Goal: Task Accomplishment & Management: Manage account settings

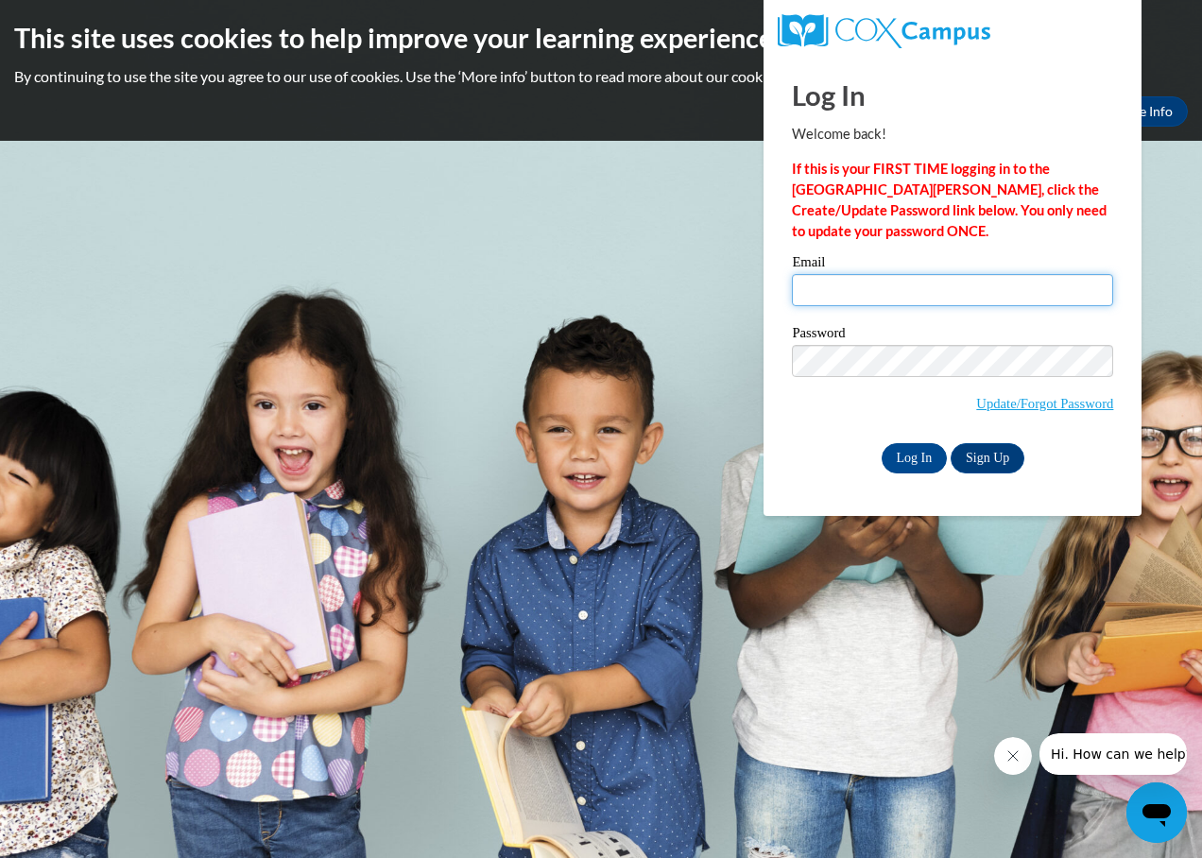
drag, startPoint x: 1050, startPoint y: 278, endPoint x: 1057, endPoint y: 285, distance: 10.7
click at [1050, 280] on input "Email" at bounding box center [952, 290] width 321 height 32
type input "e"
type input "EBost31"
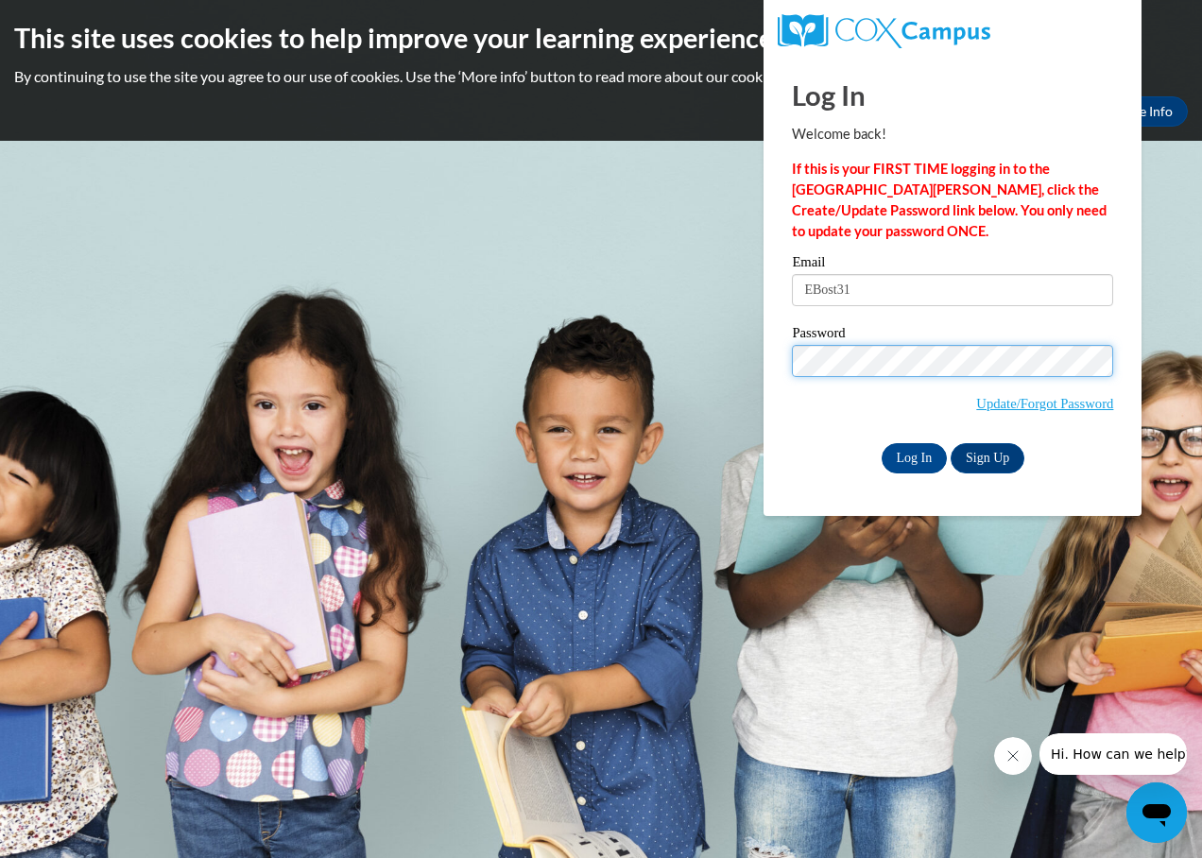
click at [882, 443] on input "Log In" at bounding box center [915, 458] width 66 height 30
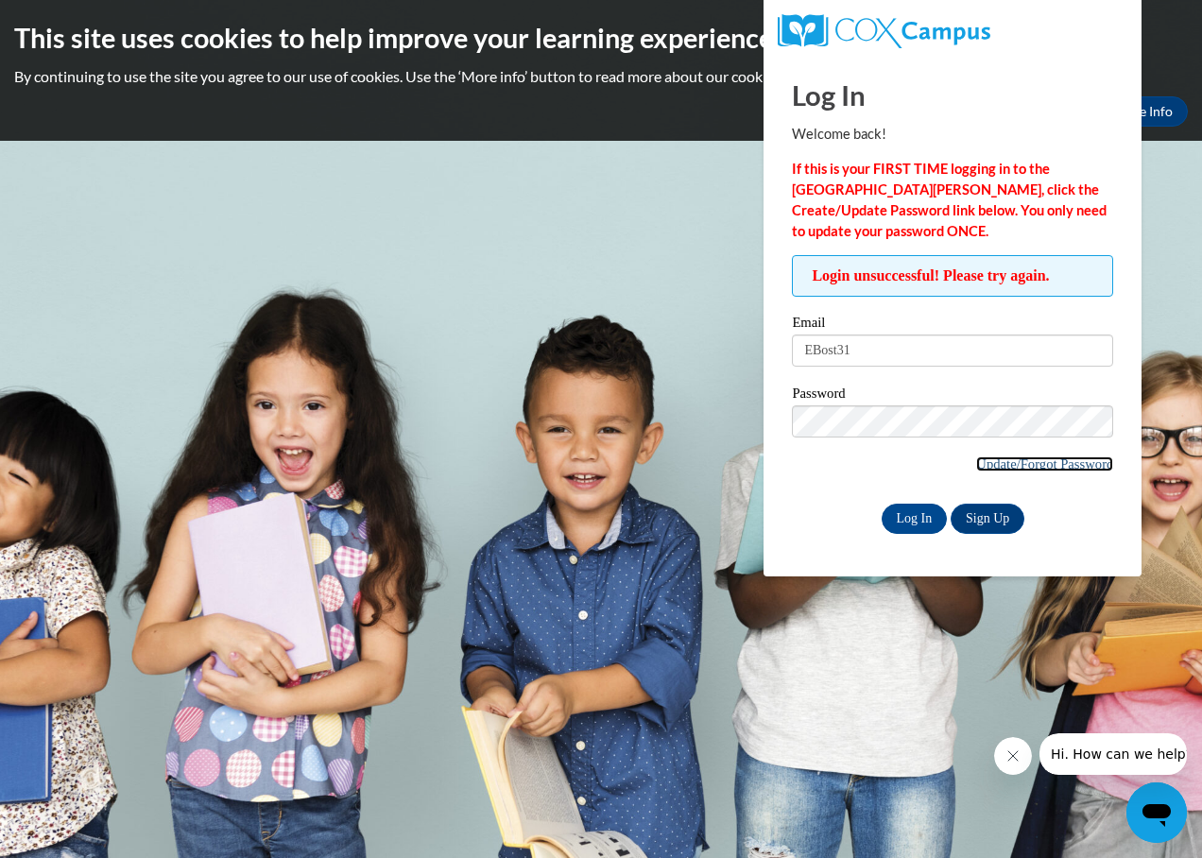
click at [1053, 468] on link "Update/Forgot Password" at bounding box center [1044, 463] width 137 height 15
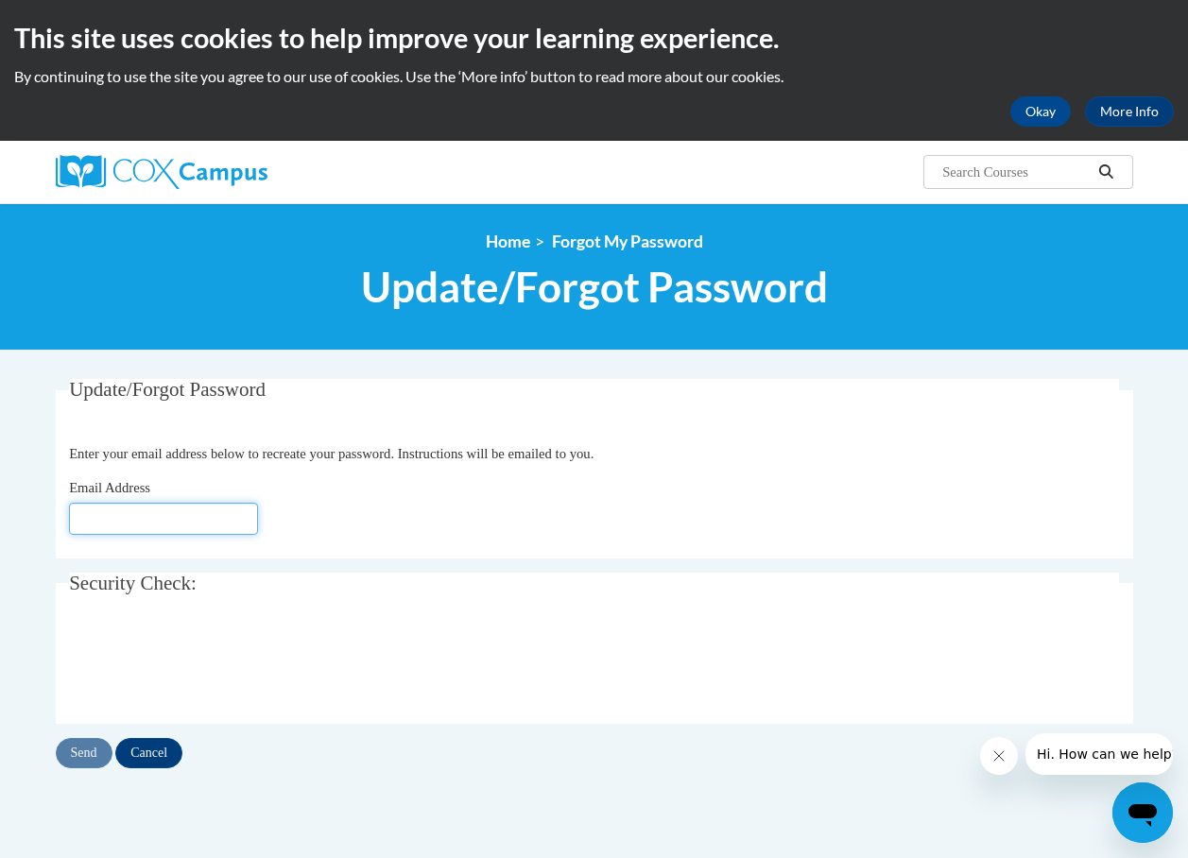
click at [242, 520] on input "Email Address" at bounding box center [163, 519] width 189 height 32
type input "[EMAIL_ADDRESS][DOMAIN_NAME]"
click at [91, 740] on input "Send" at bounding box center [84, 753] width 57 height 30
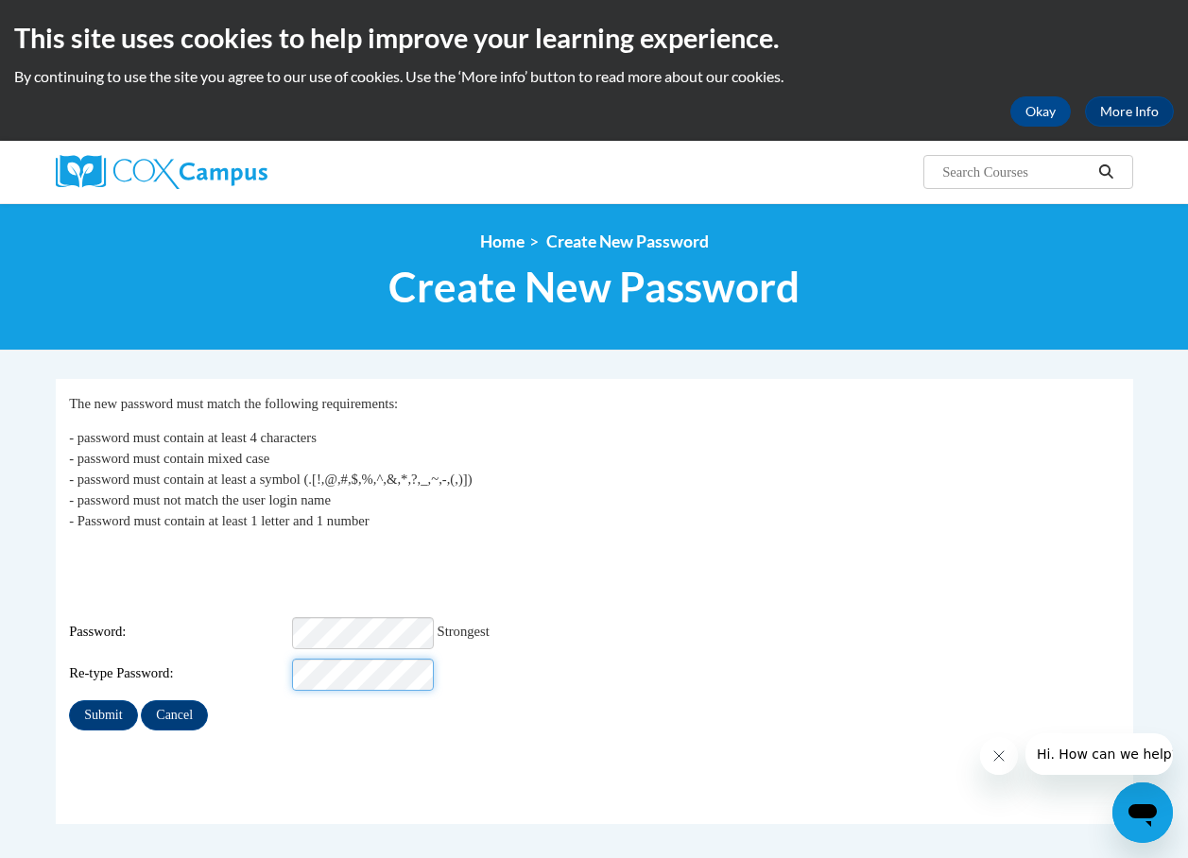
click at [69, 700] on input "Submit" at bounding box center [103, 715] width 68 height 30
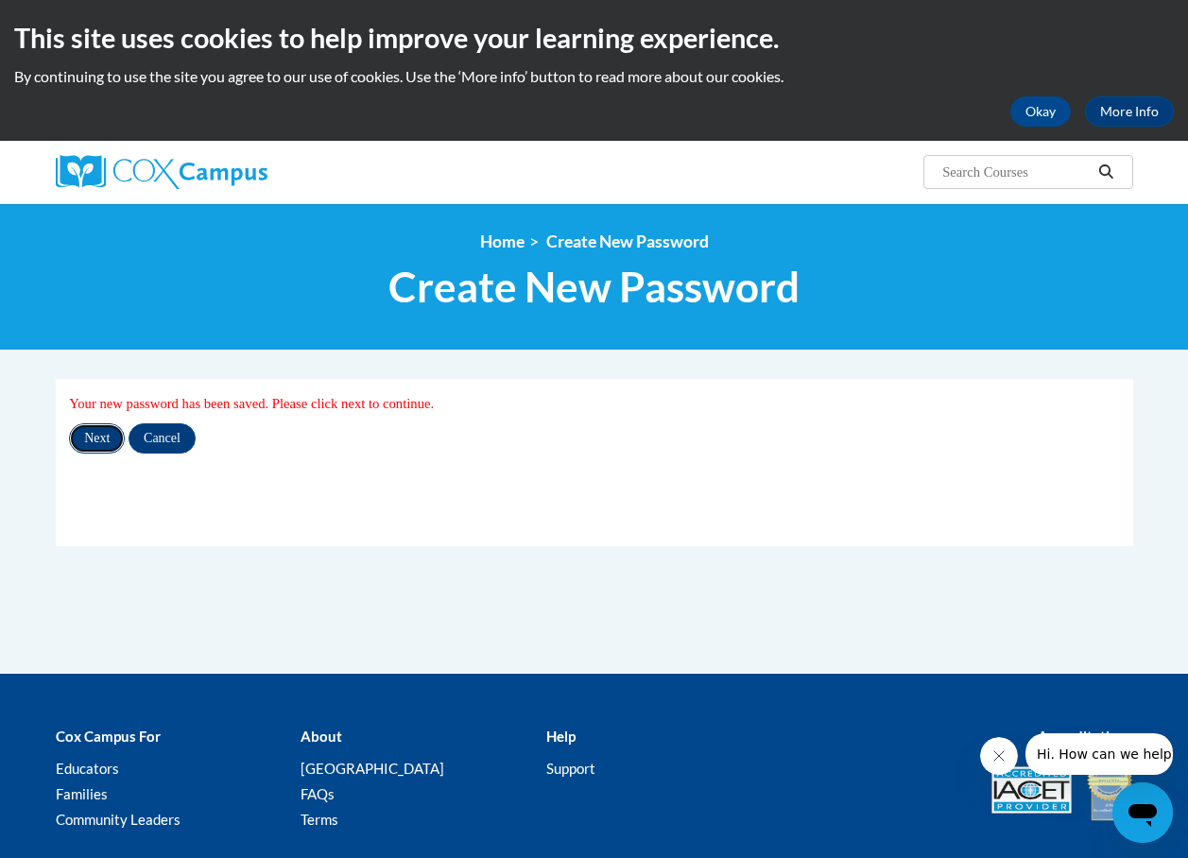
click at [93, 429] on input "Next" at bounding box center [97, 438] width 56 height 30
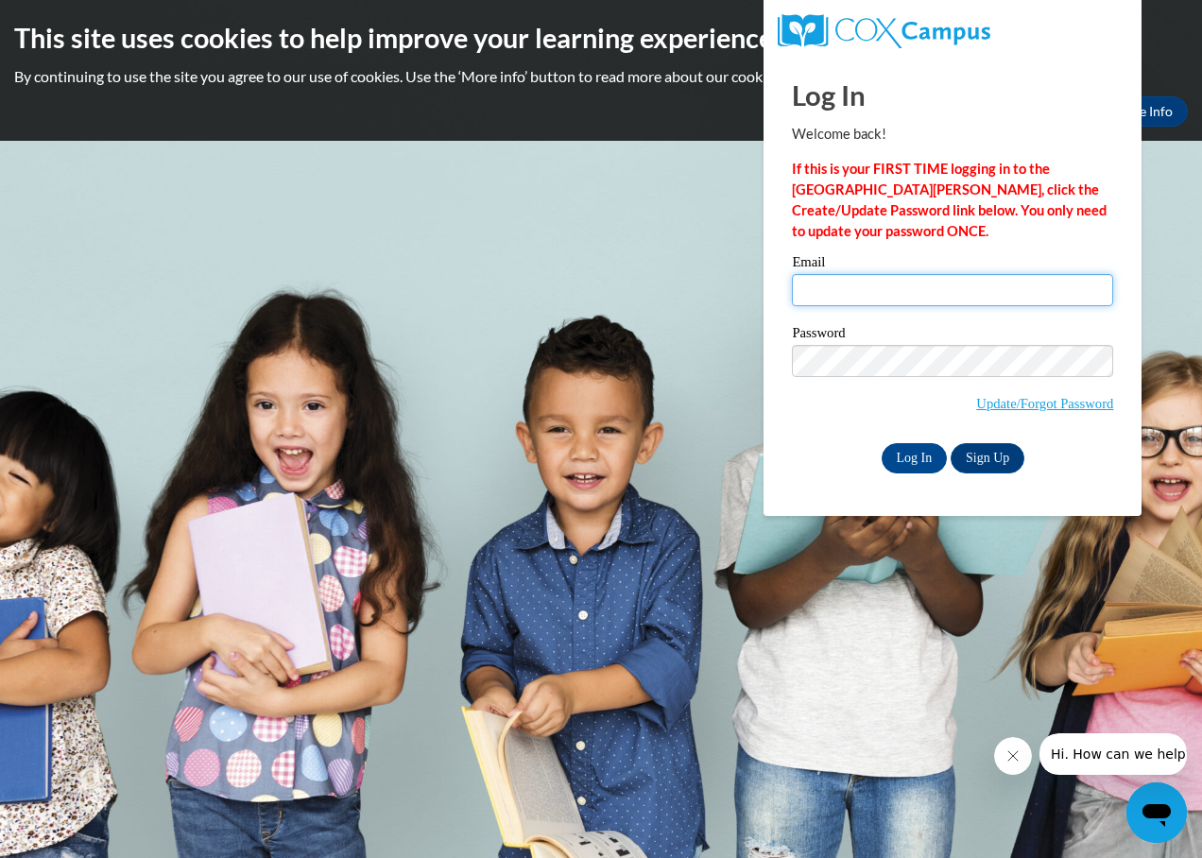
click at [934, 289] on input "Email" at bounding box center [952, 290] width 321 height 32
type input "[PERSON_NAME][EMAIL_ADDRESS][PERSON_NAME][DOMAIN_NAME]"
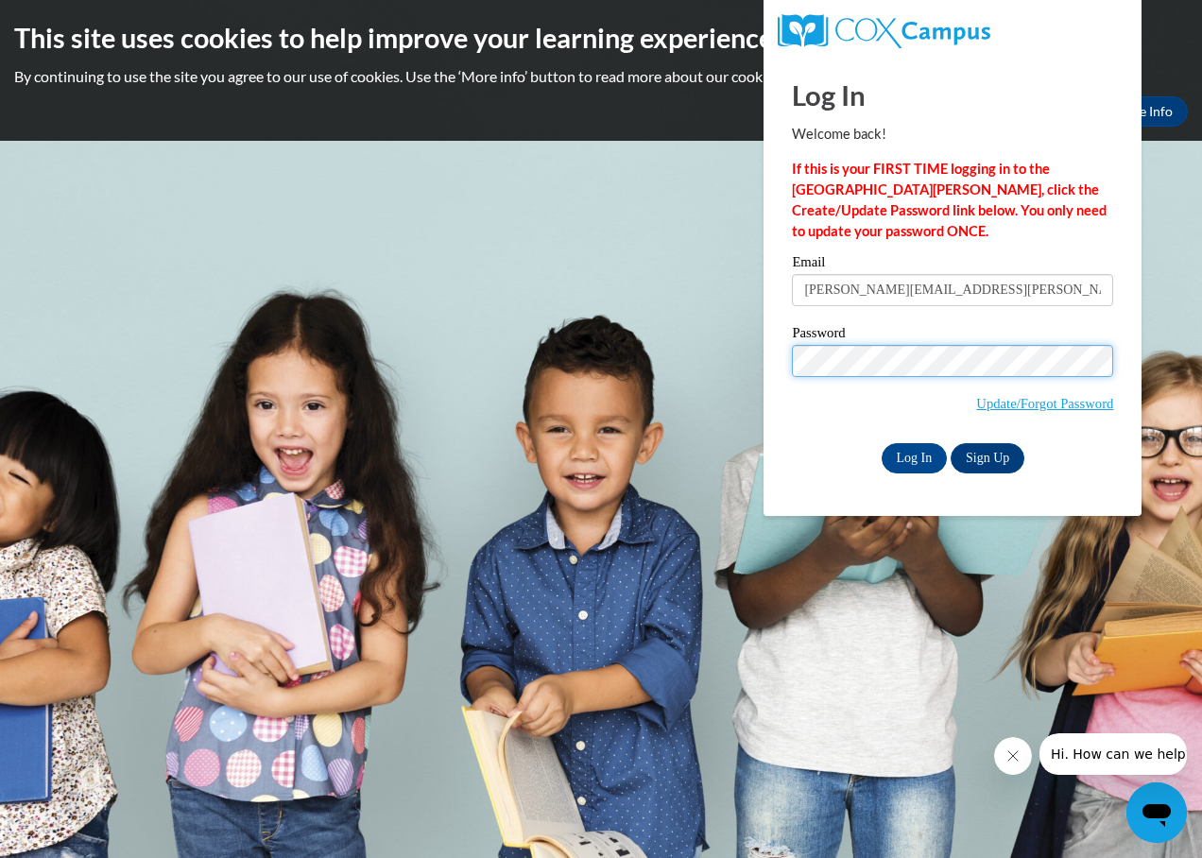
click at [882, 443] on input "Log In" at bounding box center [915, 458] width 66 height 30
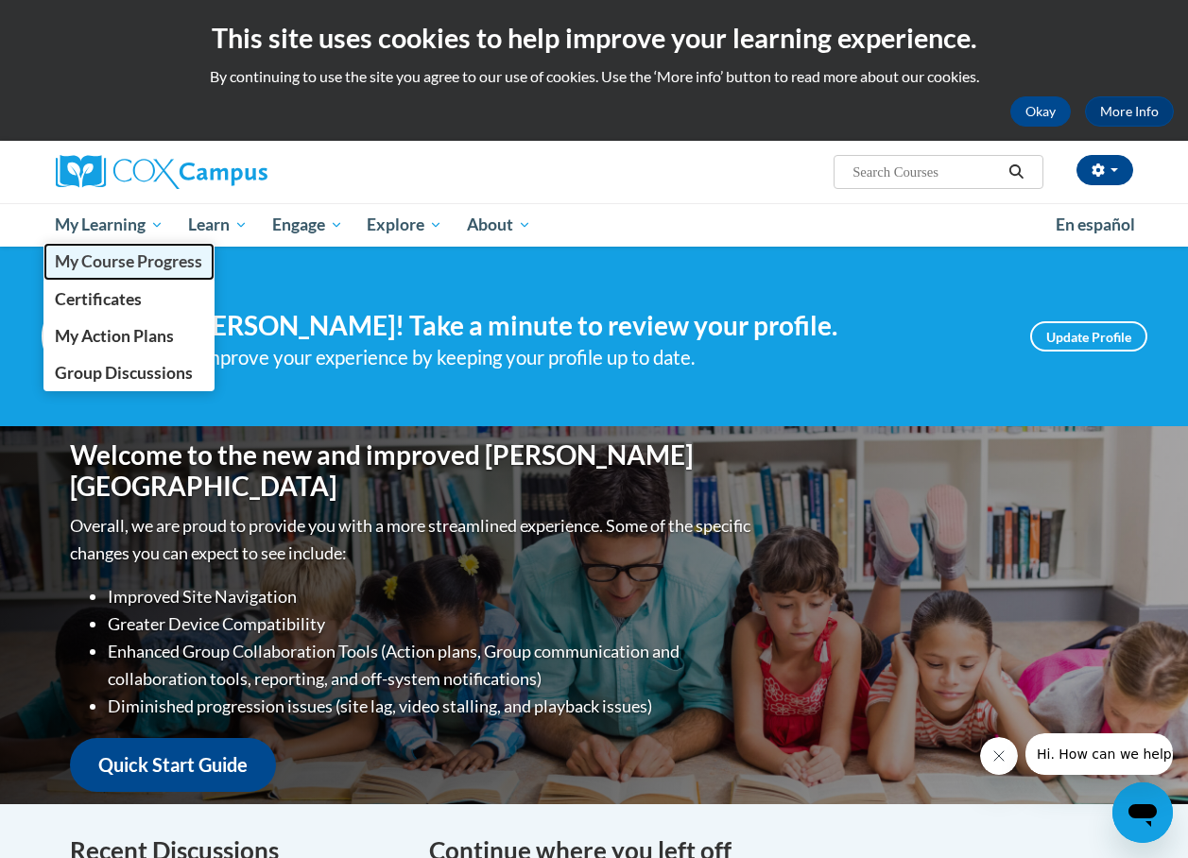
click at [79, 255] on span "My Course Progress" at bounding box center [128, 261] width 147 height 20
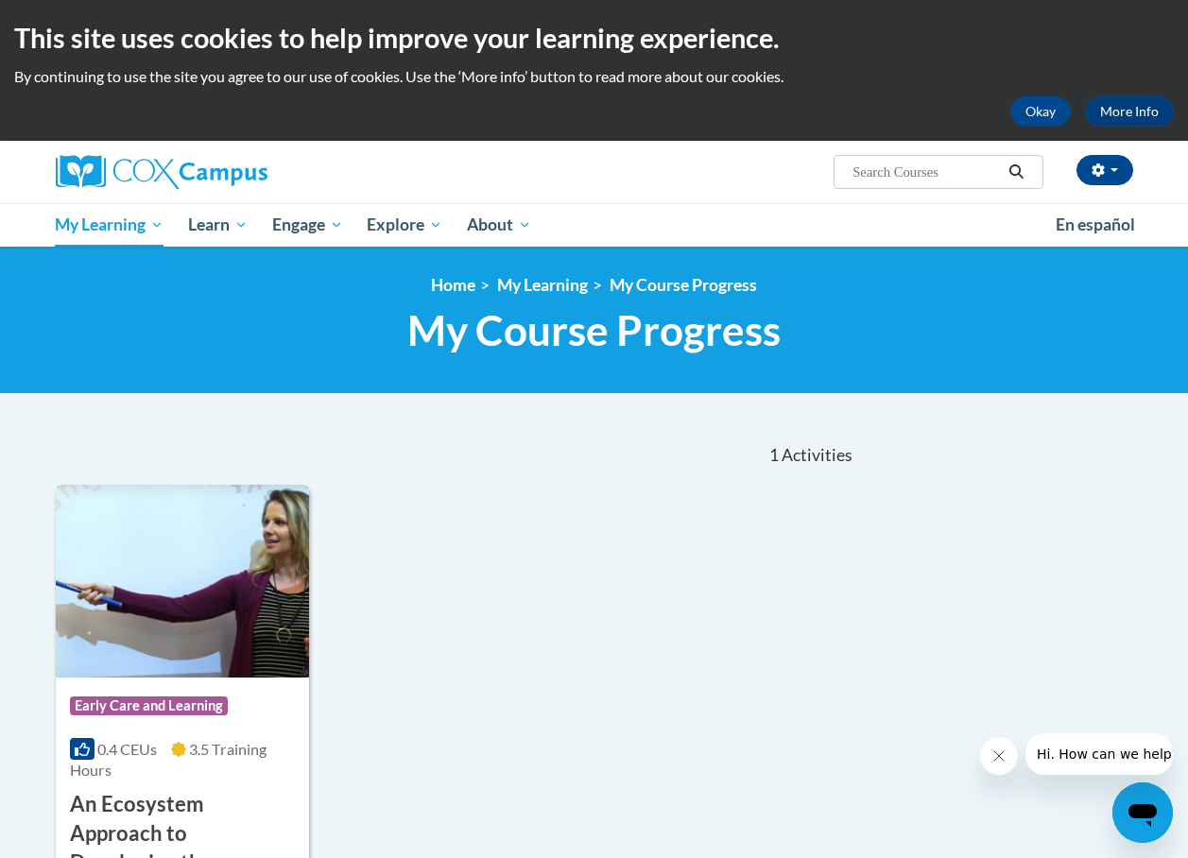
click at [274, 693] on div "Course Category: Early Care and Learning" at bounding box center [182, 708] width 225 height 43
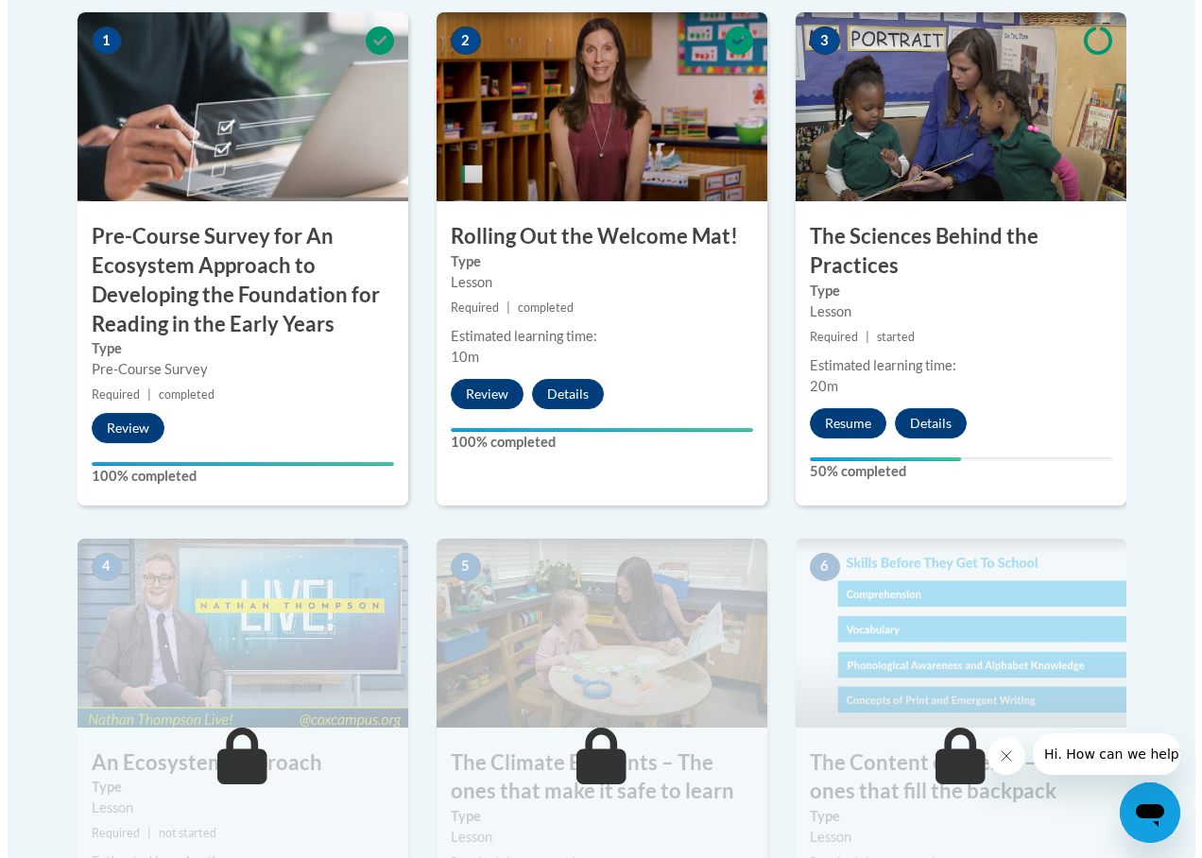
scroll to position [756, 0]
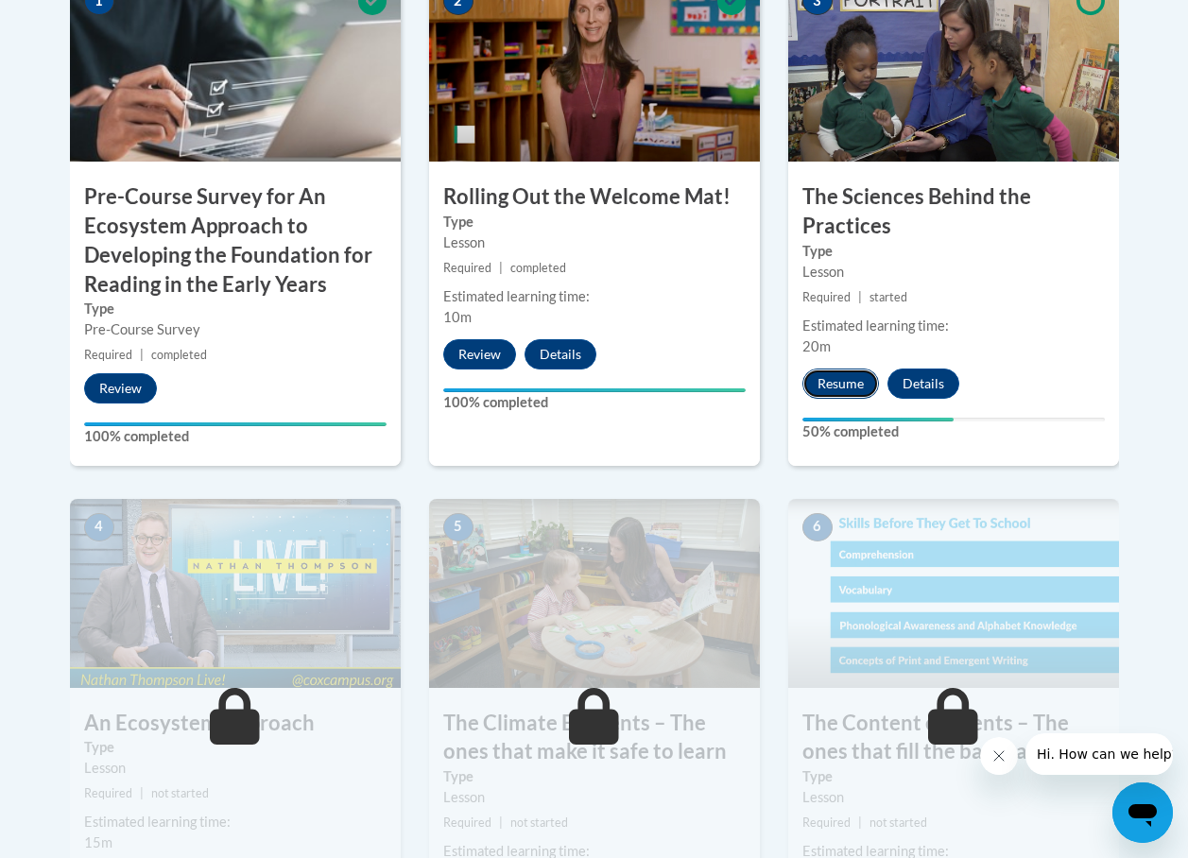
click at [843, 372] on button "Resume" at bounding box center [840, 383] width 77 height 30
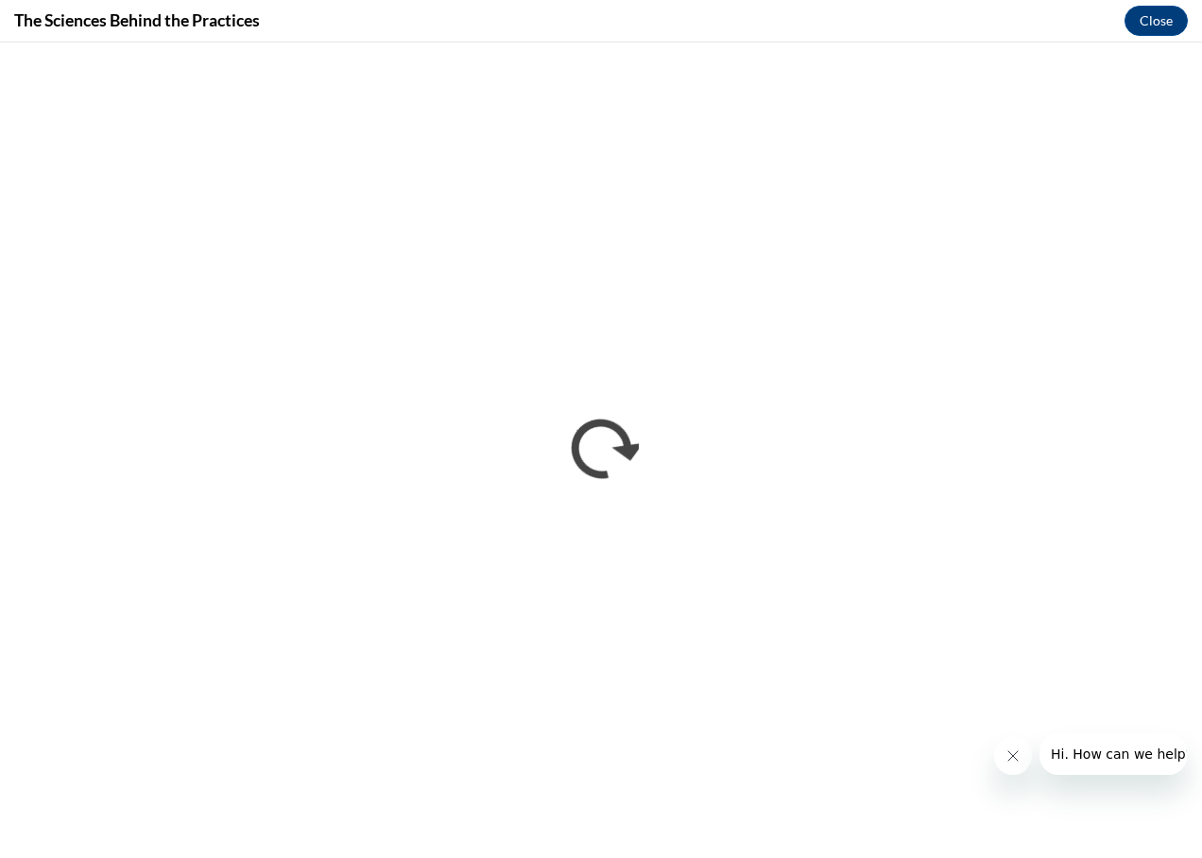
scroll to position [0, 0]
